Goal: Task Accomplishment & Management: Use online tool/utility

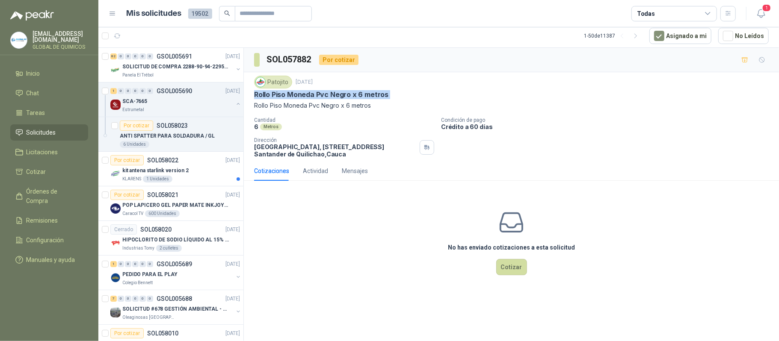
scroll to position [3656, 0]
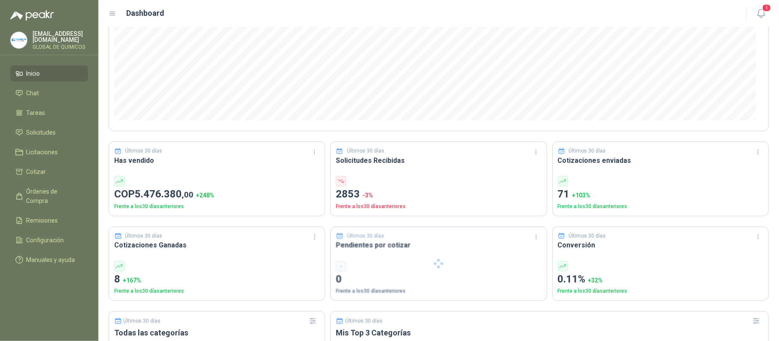
scroll to position [171, 0]
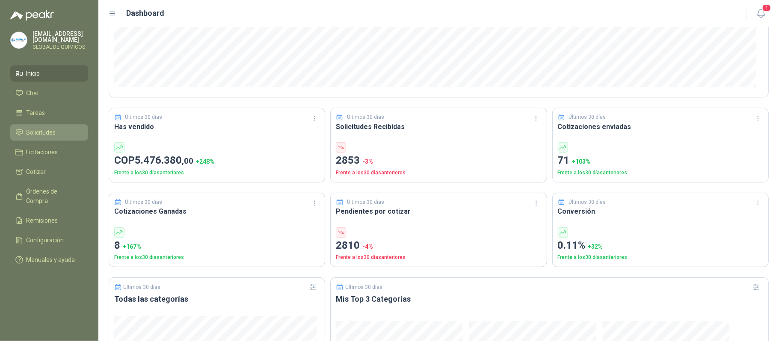
click at [36, 128] on span "Solicitudes" at bounding box center [42, 132] width 30 height 9
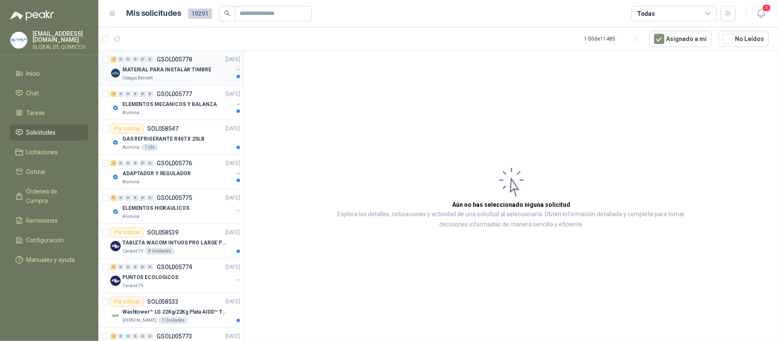
click at [193, 74] on div "MATERIAL PARA INSTALAR TIMBRE" at bounding box center [177, 70] width 111 height 10
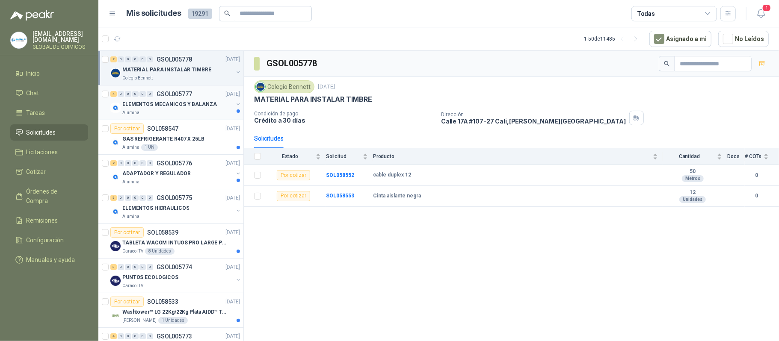
click at [204, 111] on div "Alumina" at bounding box center [177, 112] width 111 height 7
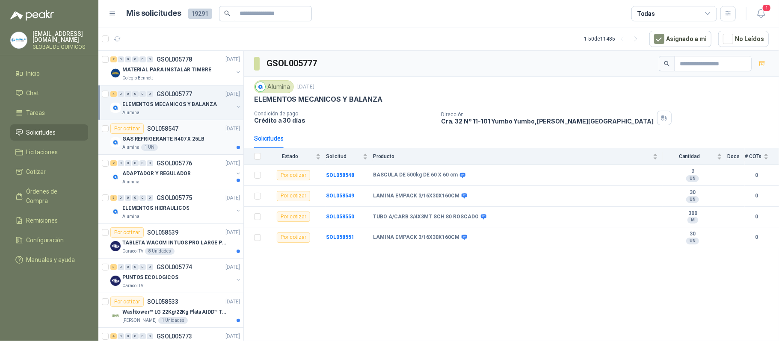
click at [201, 137] on div "GAS REFRIGERANTE R407 X 25LB" at bounding box center [181, 139] width 118 height 10
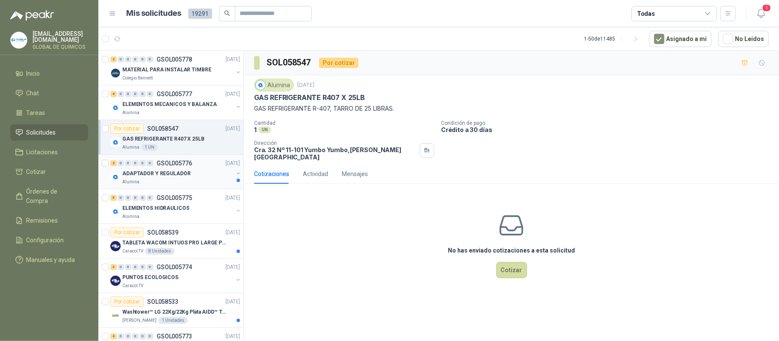
click at [212, 176] on div "ADAPTADOR Y REGULADOR" at bounding box center [177, 174] width 111 height 10
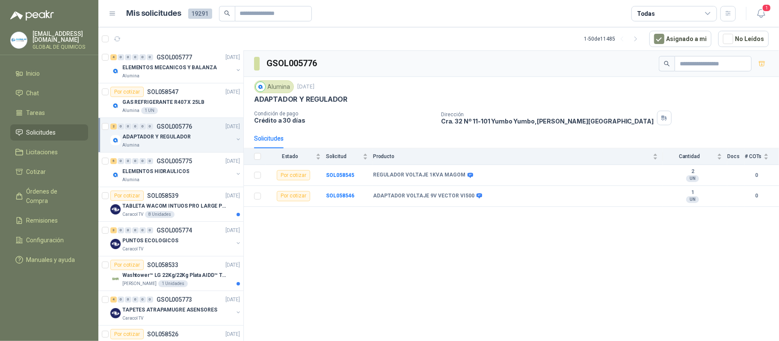
scroll to position [57, 0]
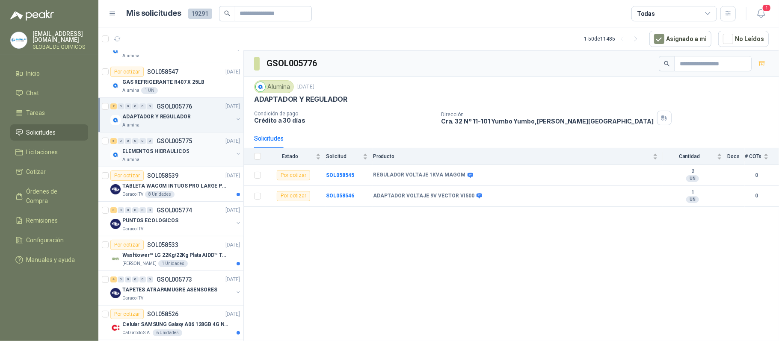
click at [173, 160] on div "Alumina" at bounding box center [177, 160] width 111 height 7
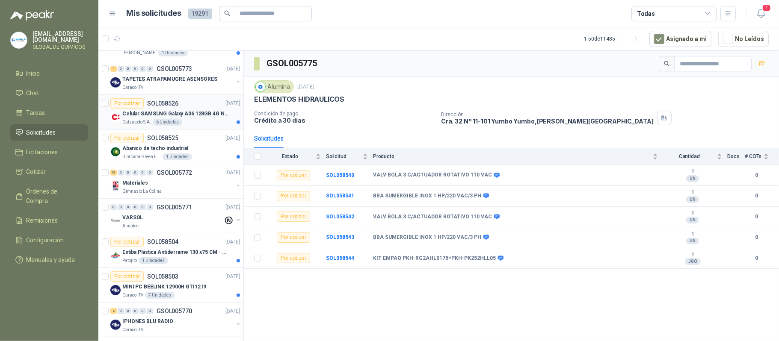
scroll to position [285, 0]
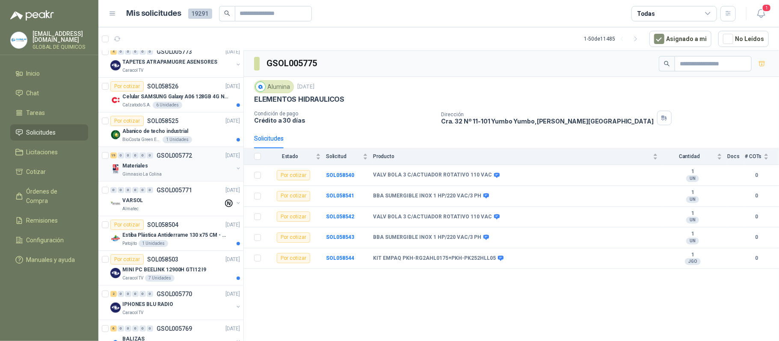
click at [192, 178] on div "Gimnasio La Colina" at bounding box center [177, 174] width 111 height 7
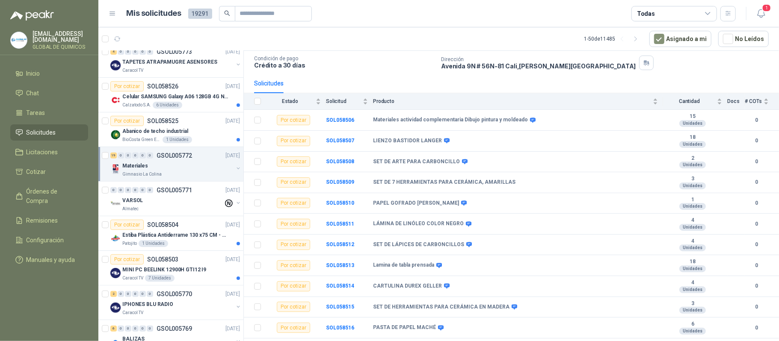
scroll to position [228, 0]
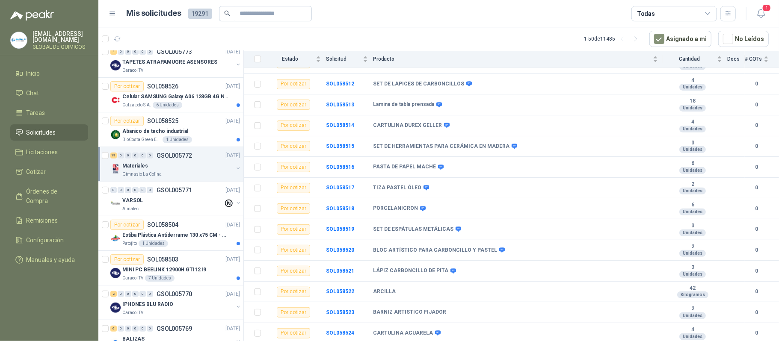
click at [699, 9] on div "Todas" at bounding box center [674, 13] width 86 height 15
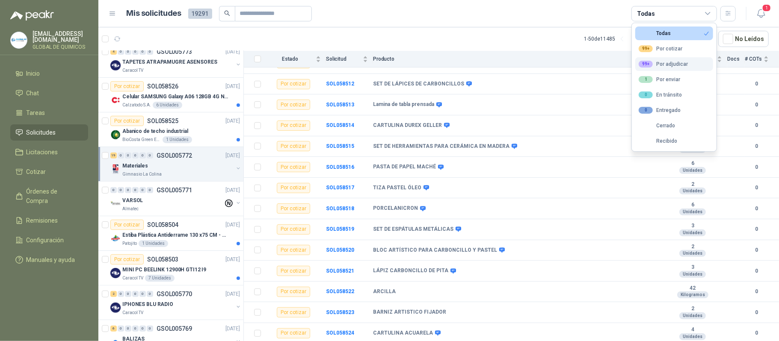
click at [669, 67] on div "99+ Por adjudicar" at bounding box center [663, 64] width 49 height 7
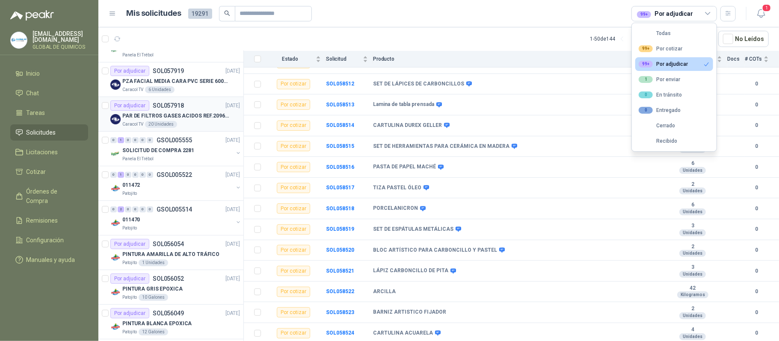
scroll to position [0, 0]
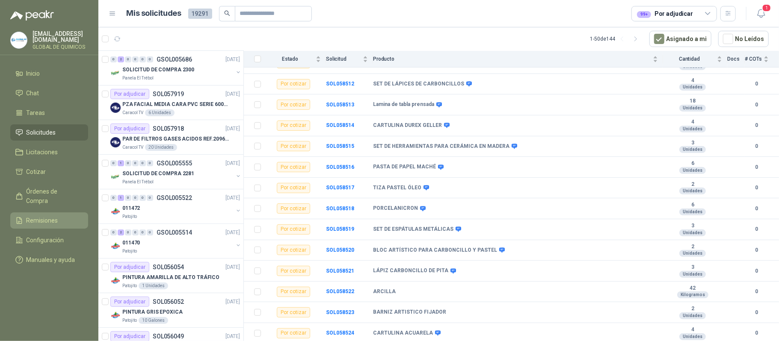
click at [38, 216] on span "Remisiones" at bounding box center [43, 220] width 32 height 9
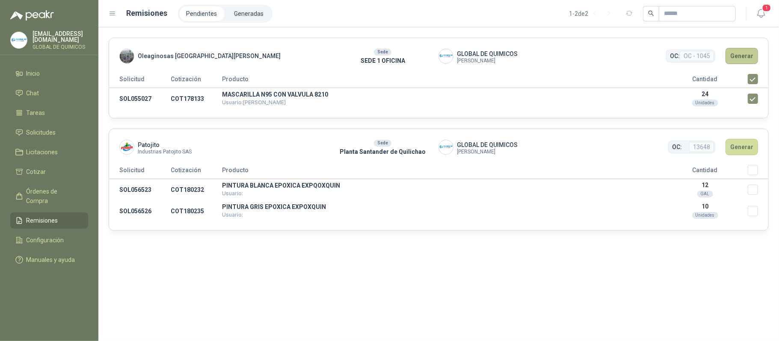
click at [748, 52] on button "Generar" at bounding box center [741, 56] width 33 height 16
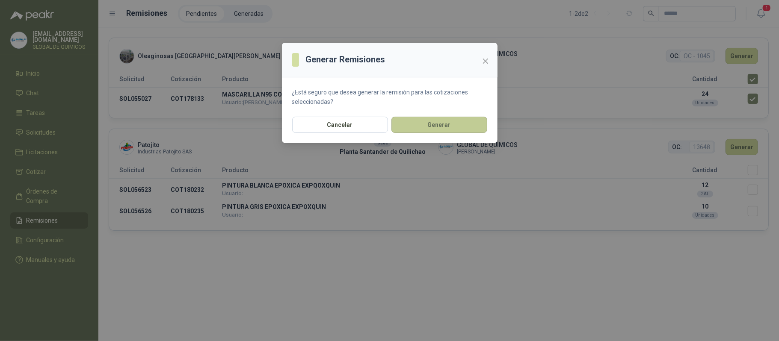
click at [432, 120] on button "Generar" at bounding box center [439, 125] width 96 height 16
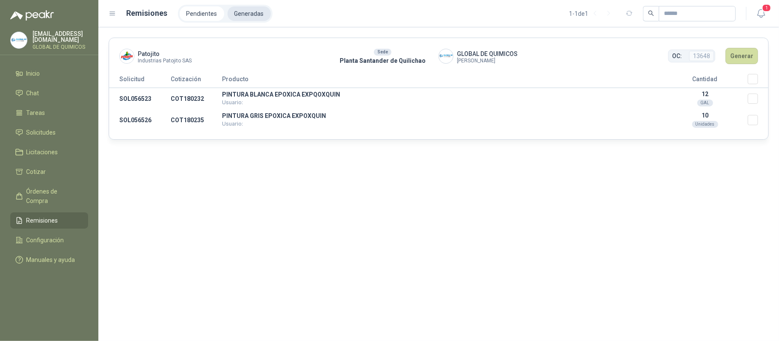
click at [237, 15] on li "Generadas" at bounding box center [249, 13] width 43 height 15
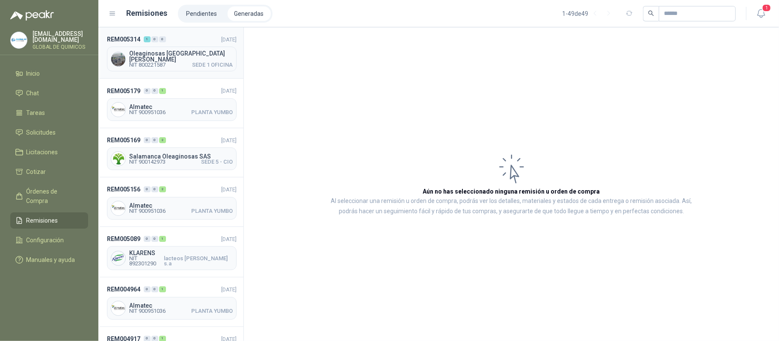
click at [205, 47] on div "Oleaginosas [GEOGRAPHIC_DATA][PERSON_NAME] NIT 800221587 SEDE 1 OFICINA" at bounding box center [172, 59] width 130 height 25
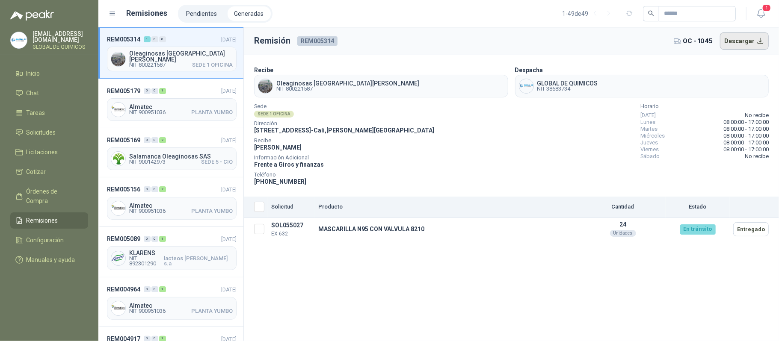
click at [757, 38] on button "Descargar" at bounding box center [744, 41] width 49 height 17
